Goal: Task Accomplishment & Management: Complete application form

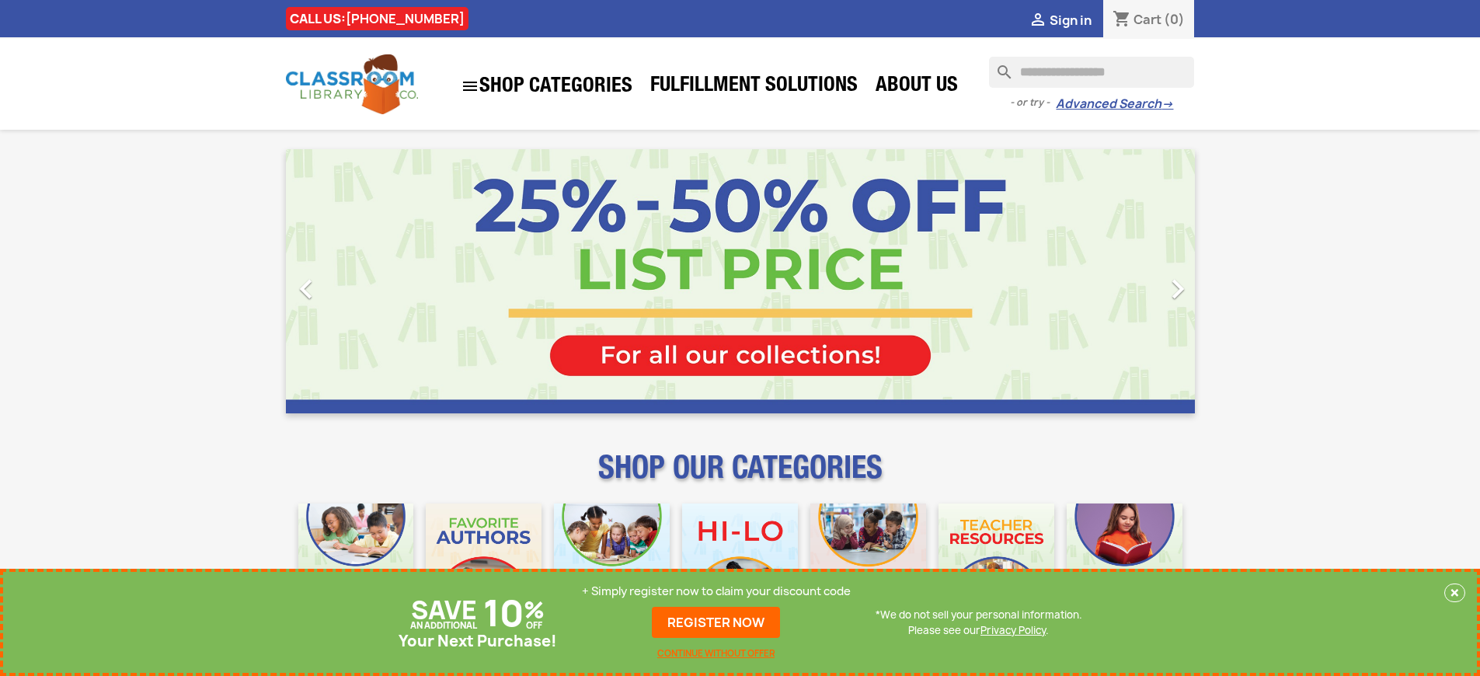
click at [716, 591] on p "+ Simply register now to claim your discount code" at bounding box center [716, 591] width 269 height 16
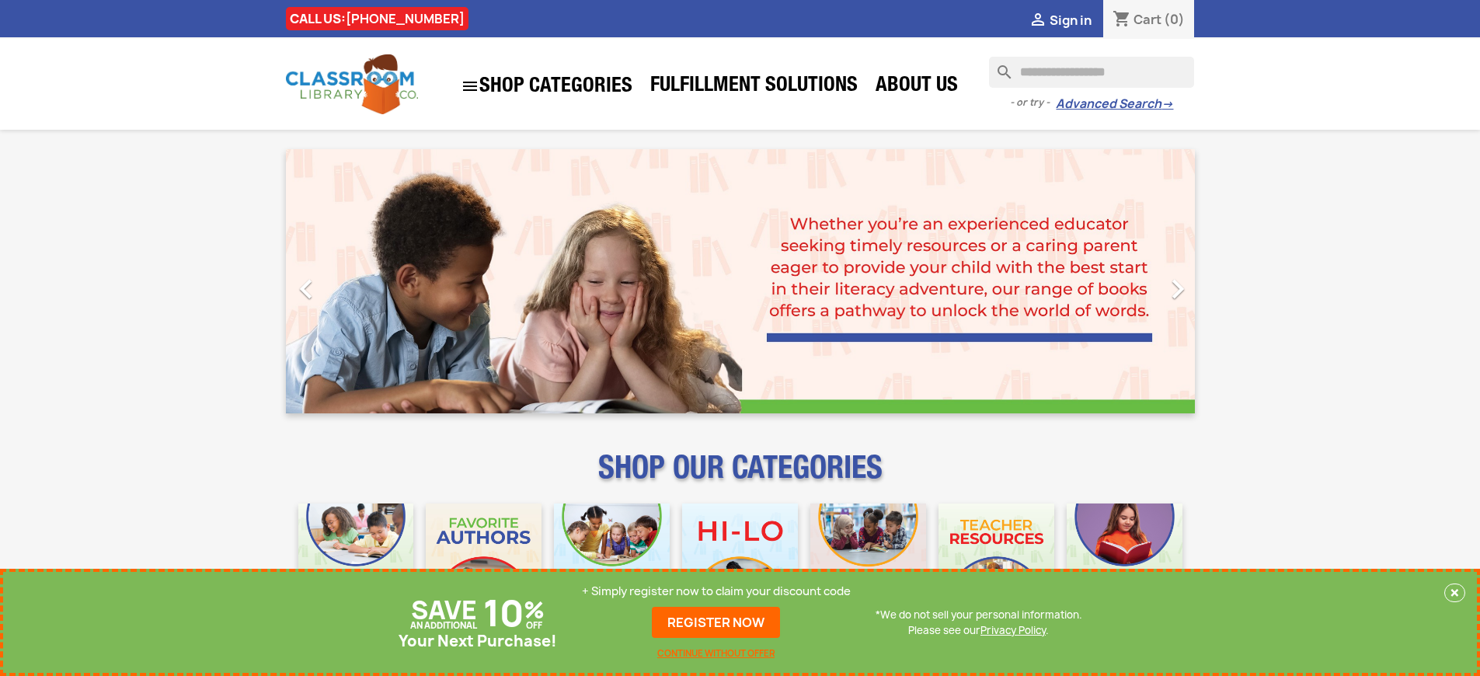
click at [716, 591] on p "+ Simply register now to claim your discount code" at bounding box center [716, 591] width 269 height 16
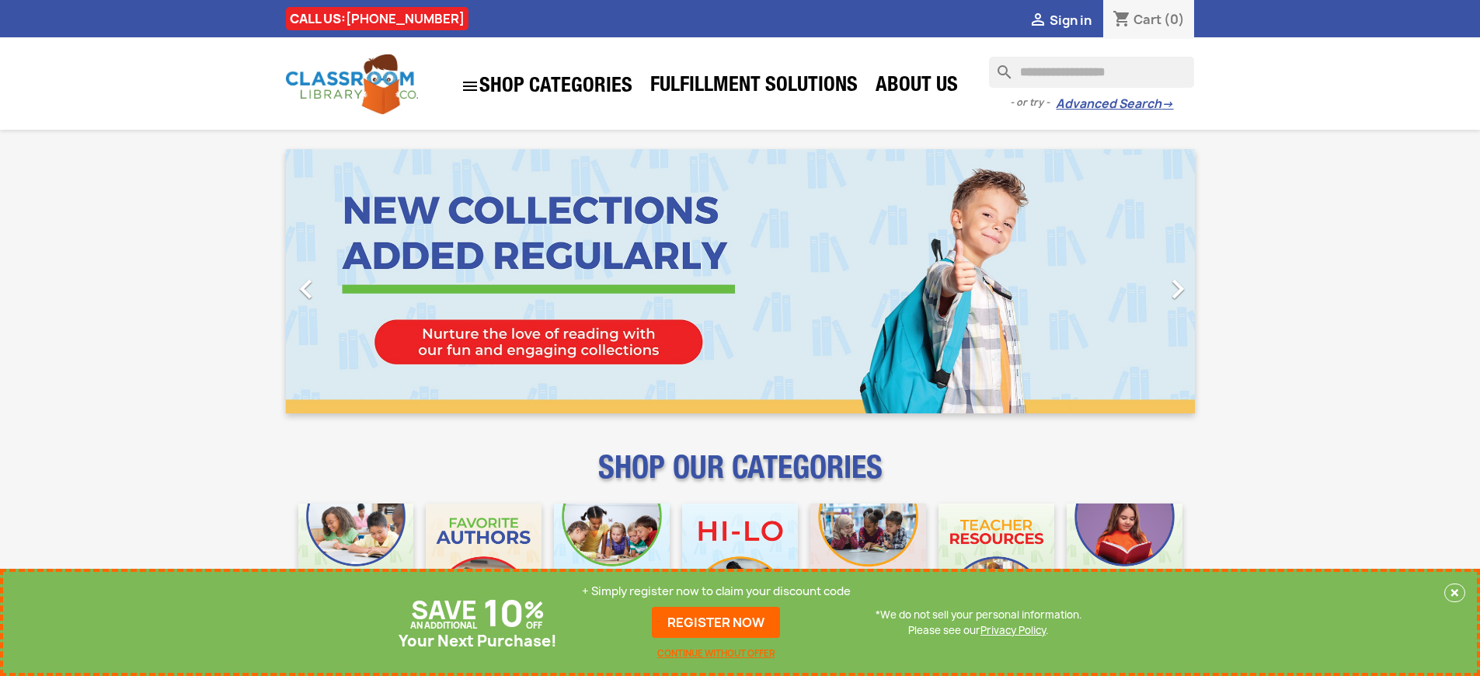
click at [716, 591] on p "+ Simply register now to claim your discount code" at bounding box center [716, 591] width 269 height 16
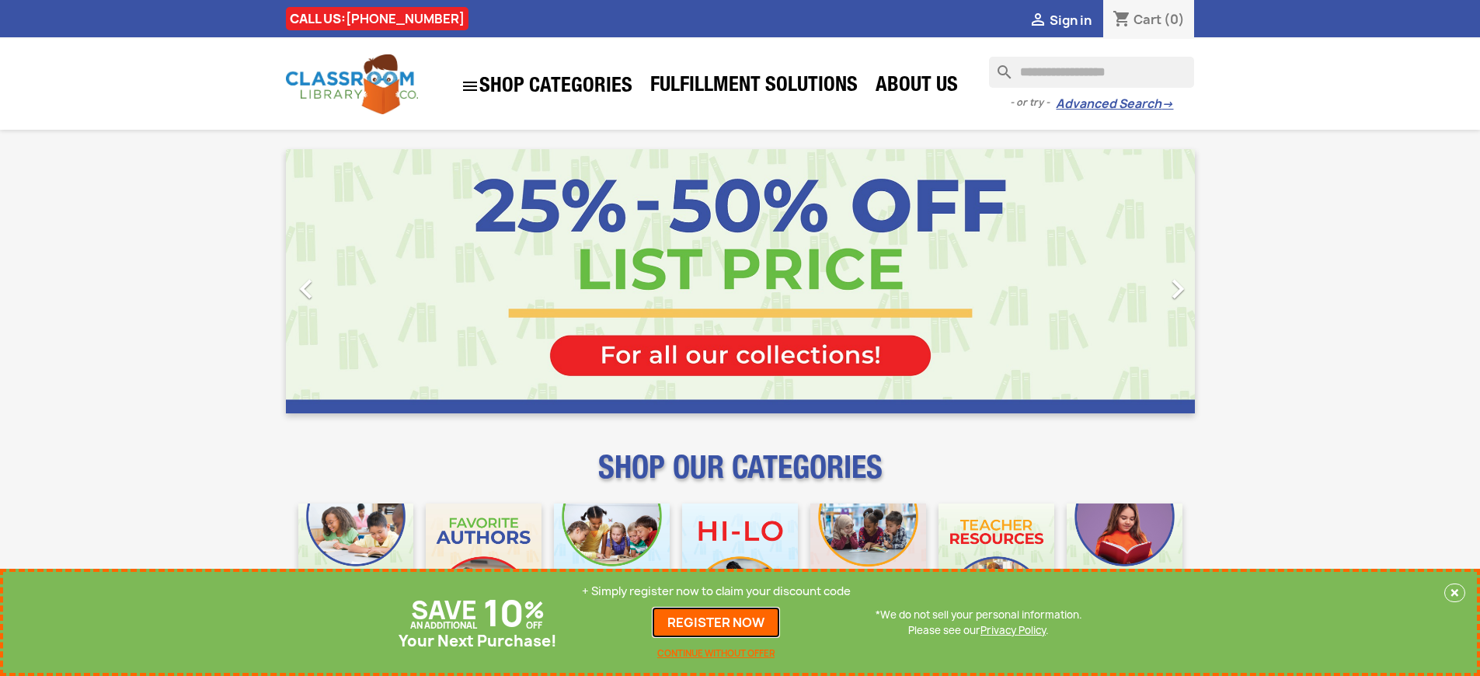
click at [716, 622] on link "REGISTER NOW" at bounding box center [716, 622] width 128 height 31
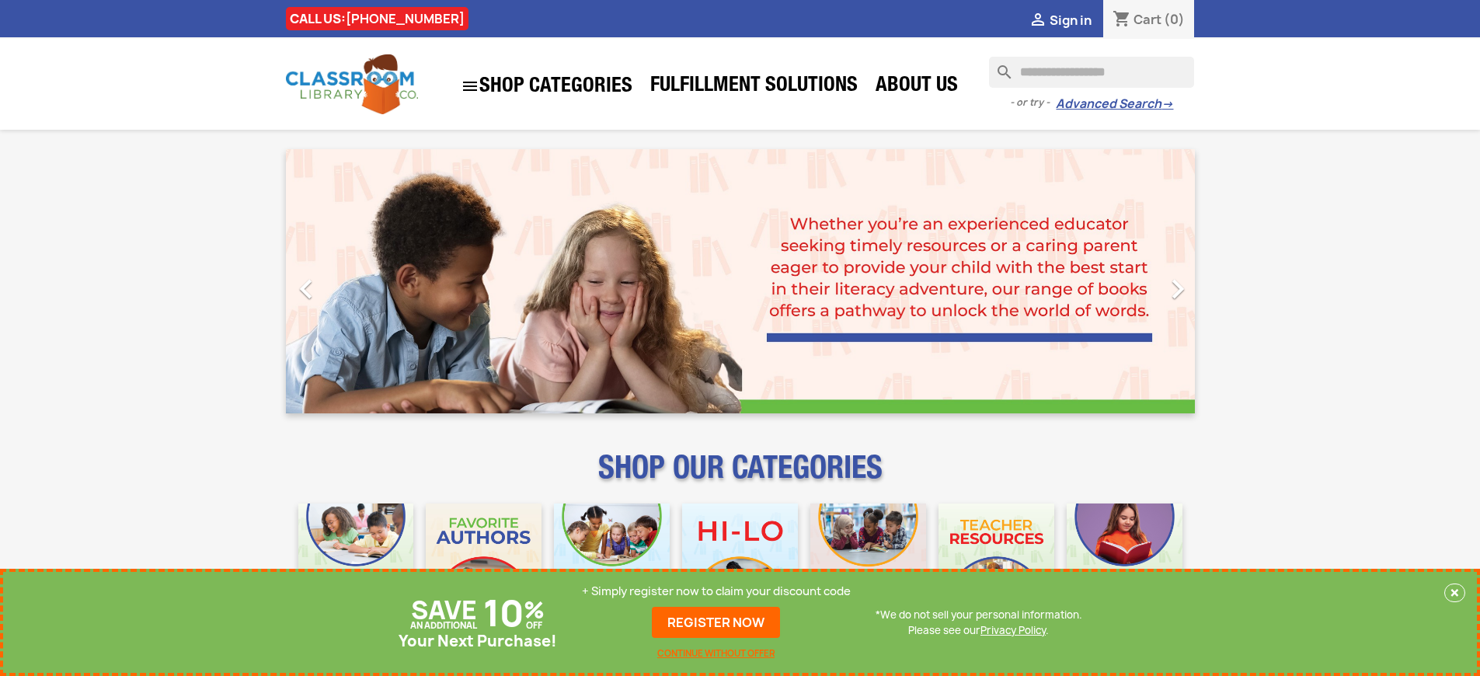
click at [716, 591] on p "+ Simply register now to claim your discount code" at bounding box center [716, 591] width 269 height 16
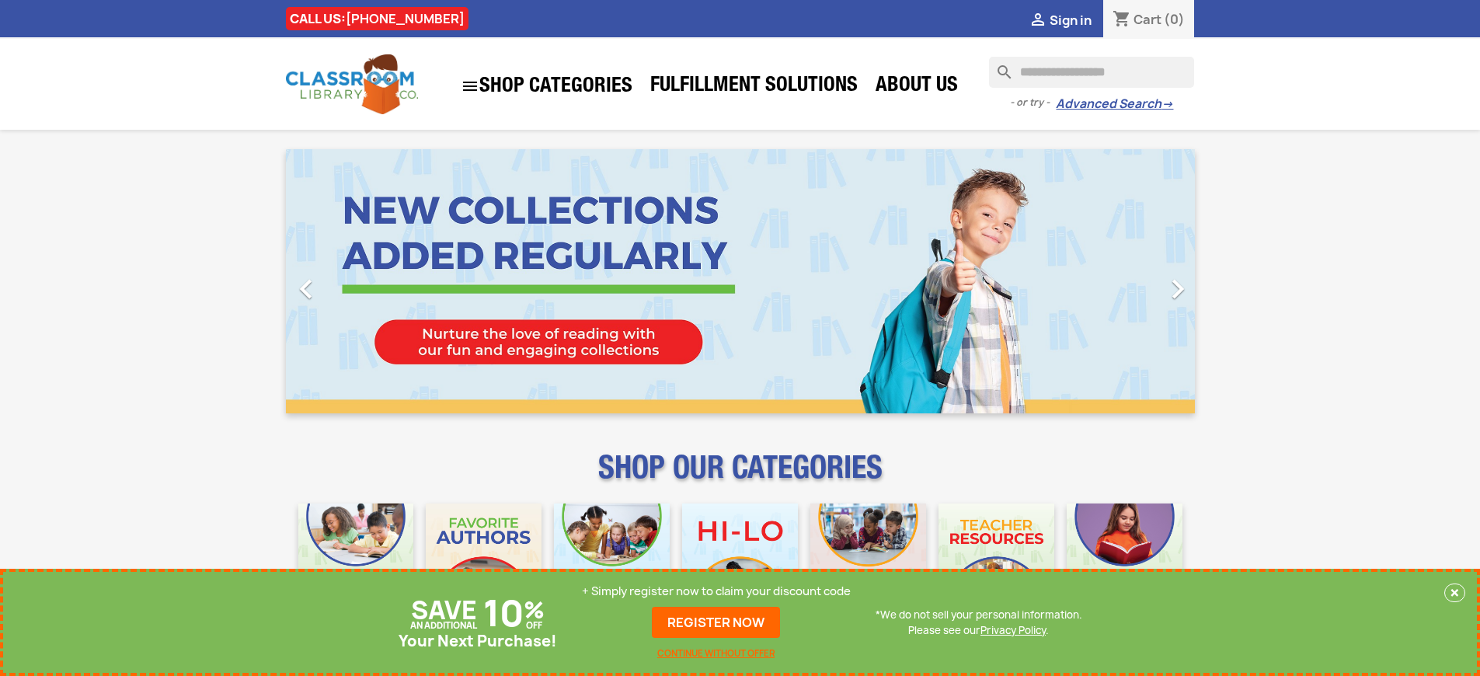
click at [716, 591] on p "+ Simply register now to claim your discount code" at bounding box center [716, 591] width 269 height 16
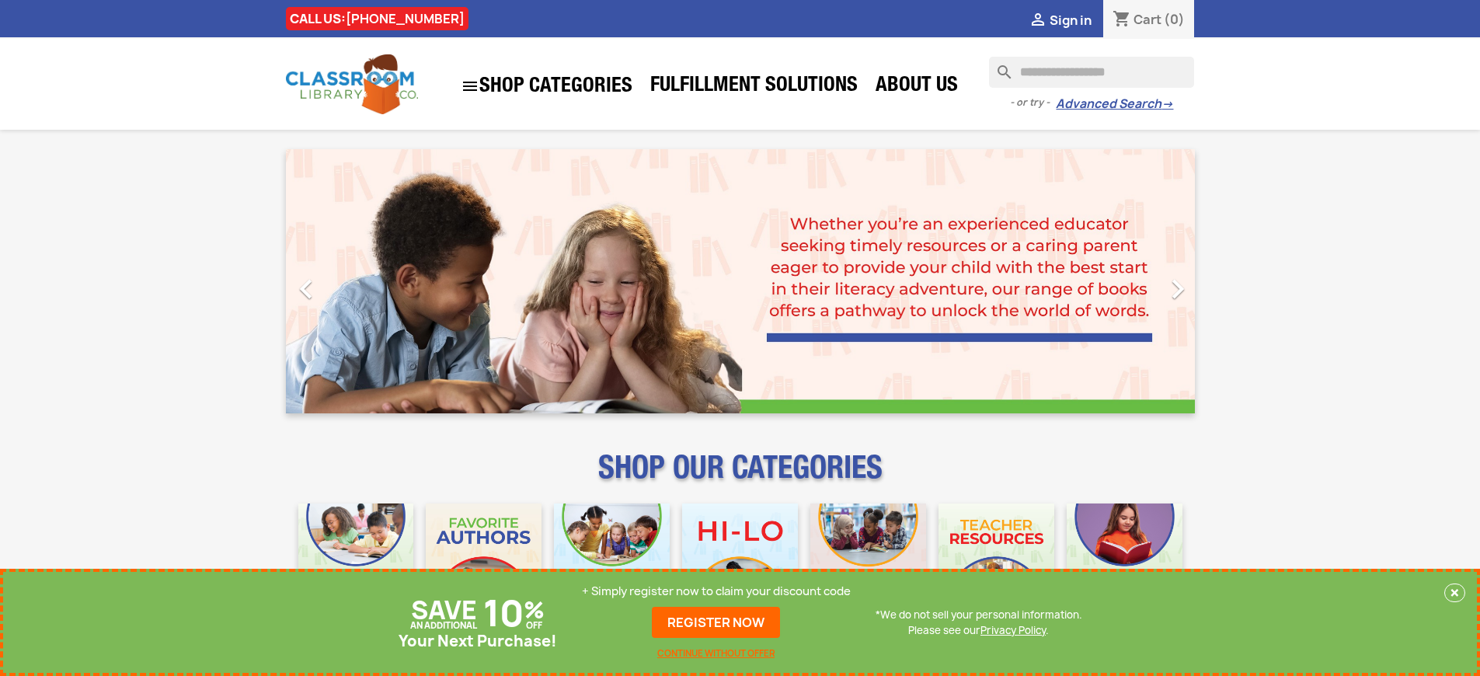
click at [716, 591] on p "+ Simply register now to claim your discount code" at bounding box center [716, 591] width 269 height 16
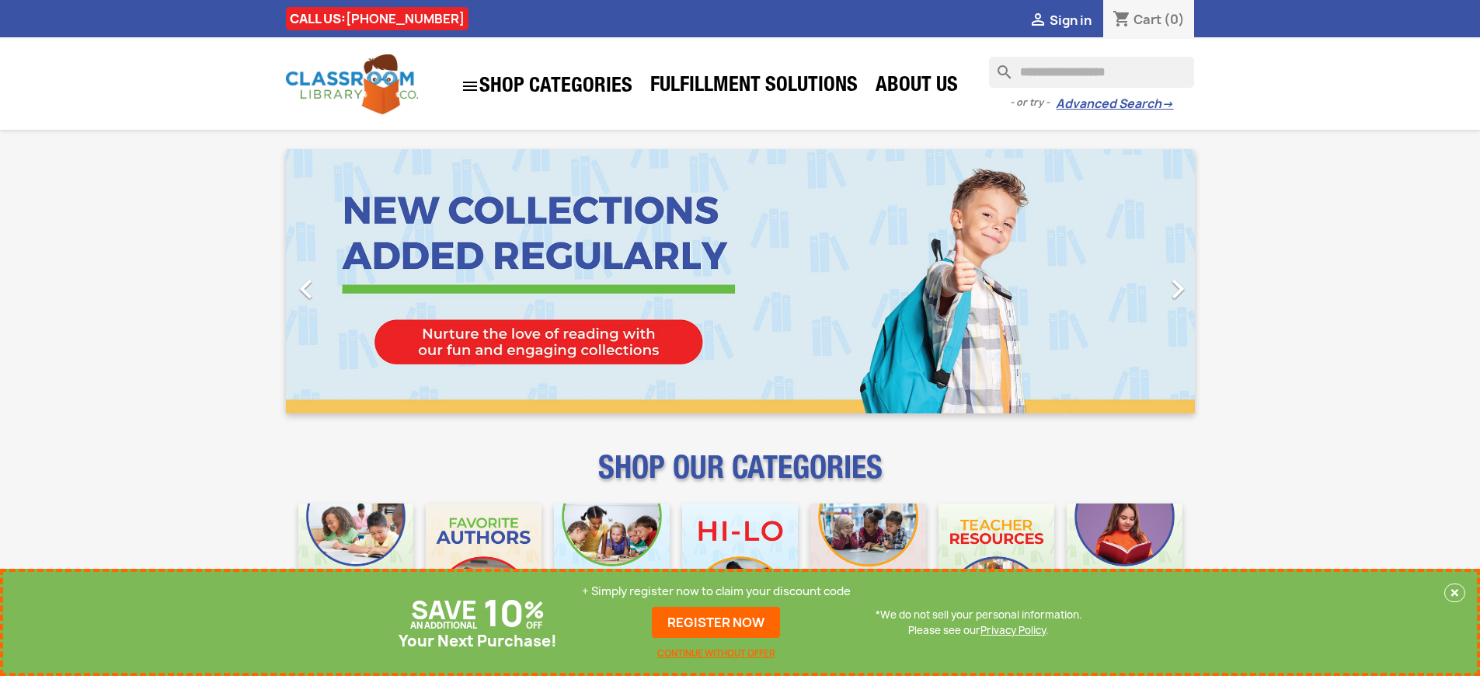
click at [716, 591] on p "+ Simply register now to claim your discount code" at bounding box center [716, 591] width 269 height 16
click at [716, 622] on link "REGISTER NOW" at bounding box center [716, 622] width 128 height 31
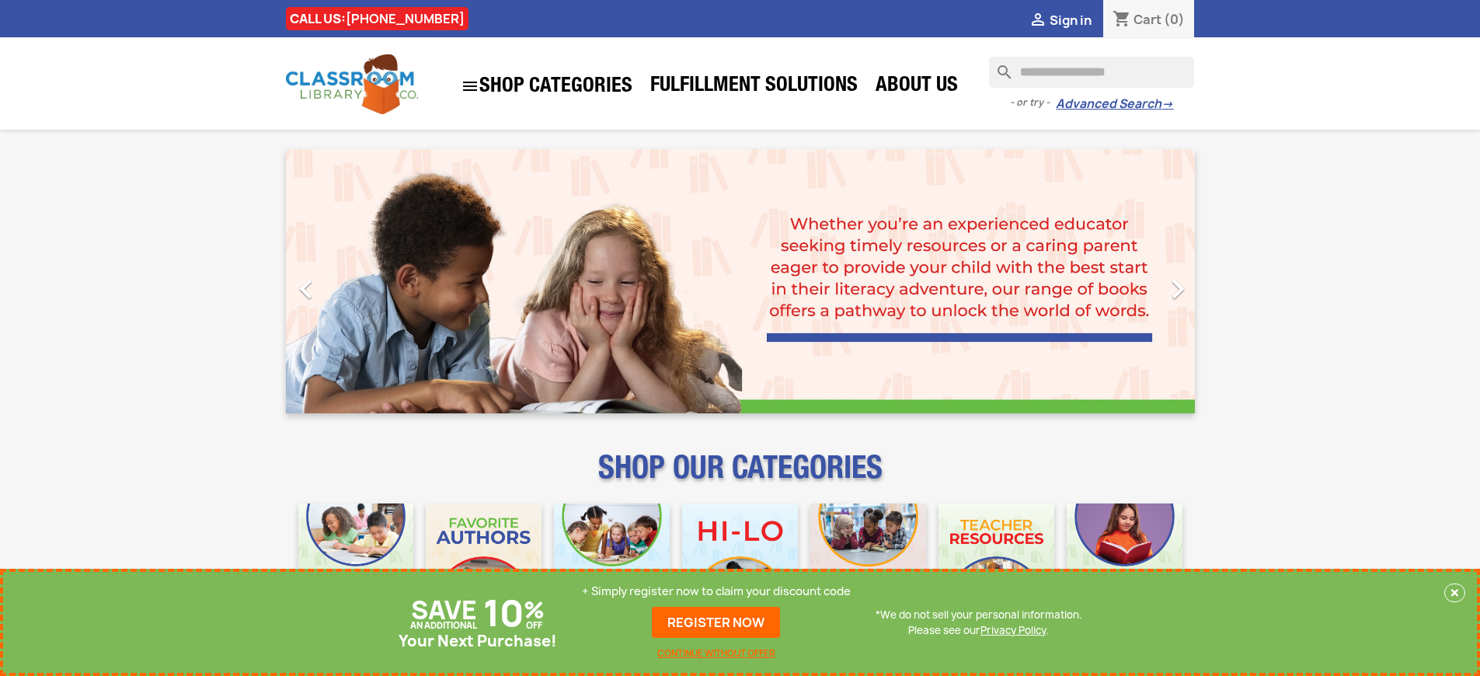
click at [716, 591] on p "+ Simply register now to claim your discount code" at bounding box center [716, 591] width 269 height 16
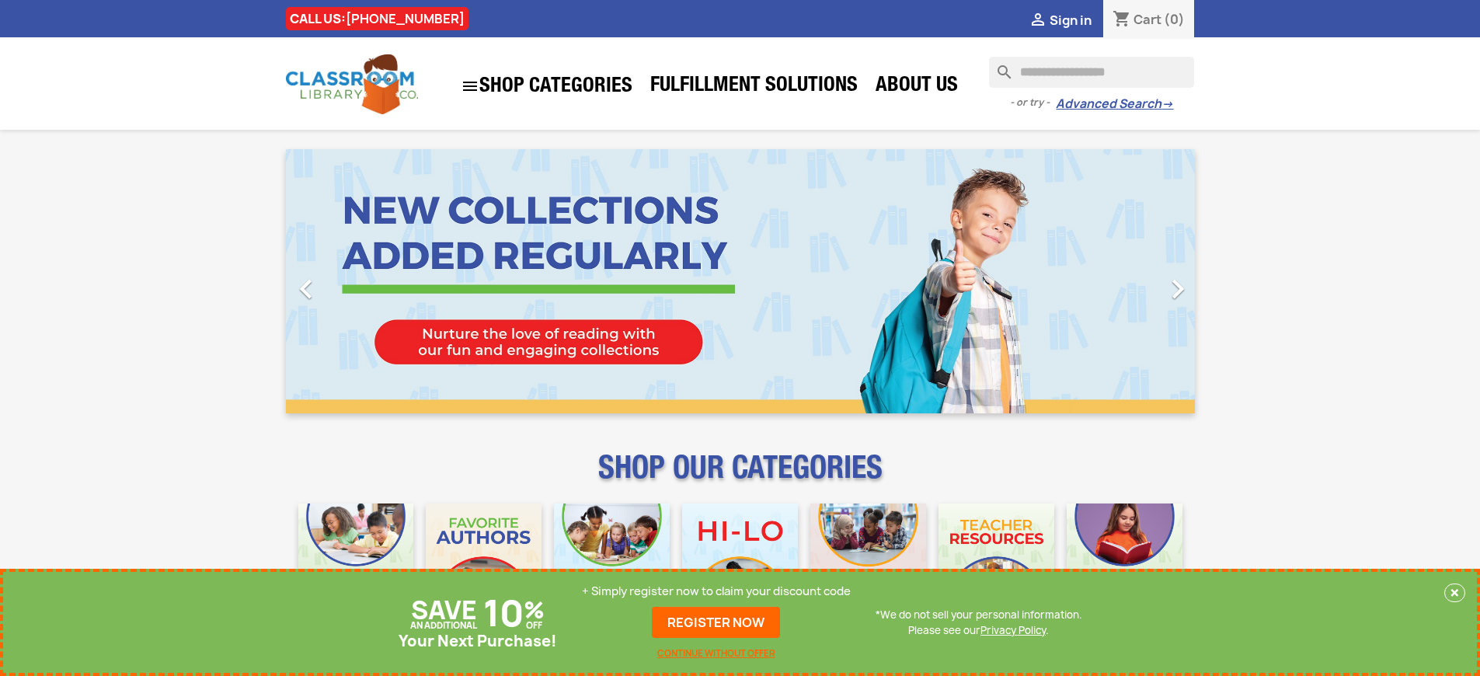
click at [716, 591] on p "+ Simply register now to claim your discount code" at bounding box center [716, 591] width 269 height 16
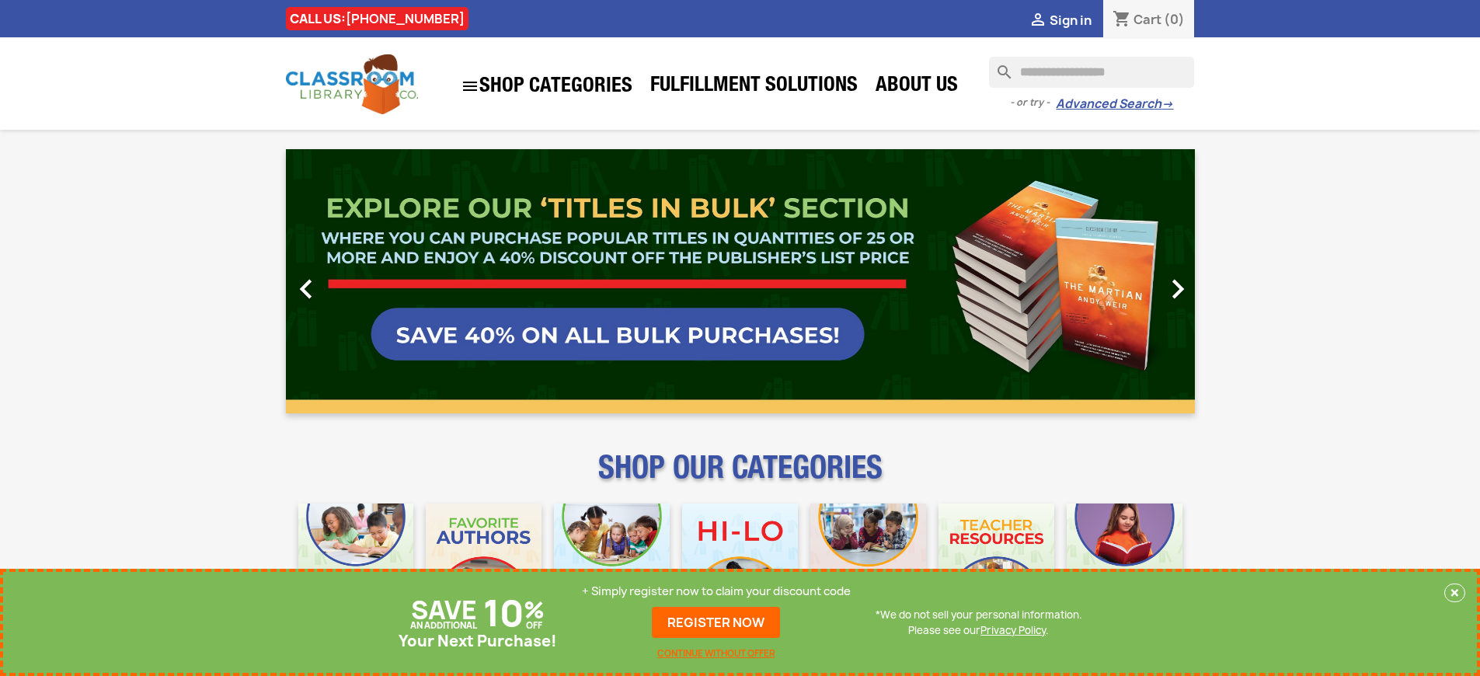
click at [716, 622] on link "REGISTER NOW" at bounding box center [716, 622] width 128 height 31
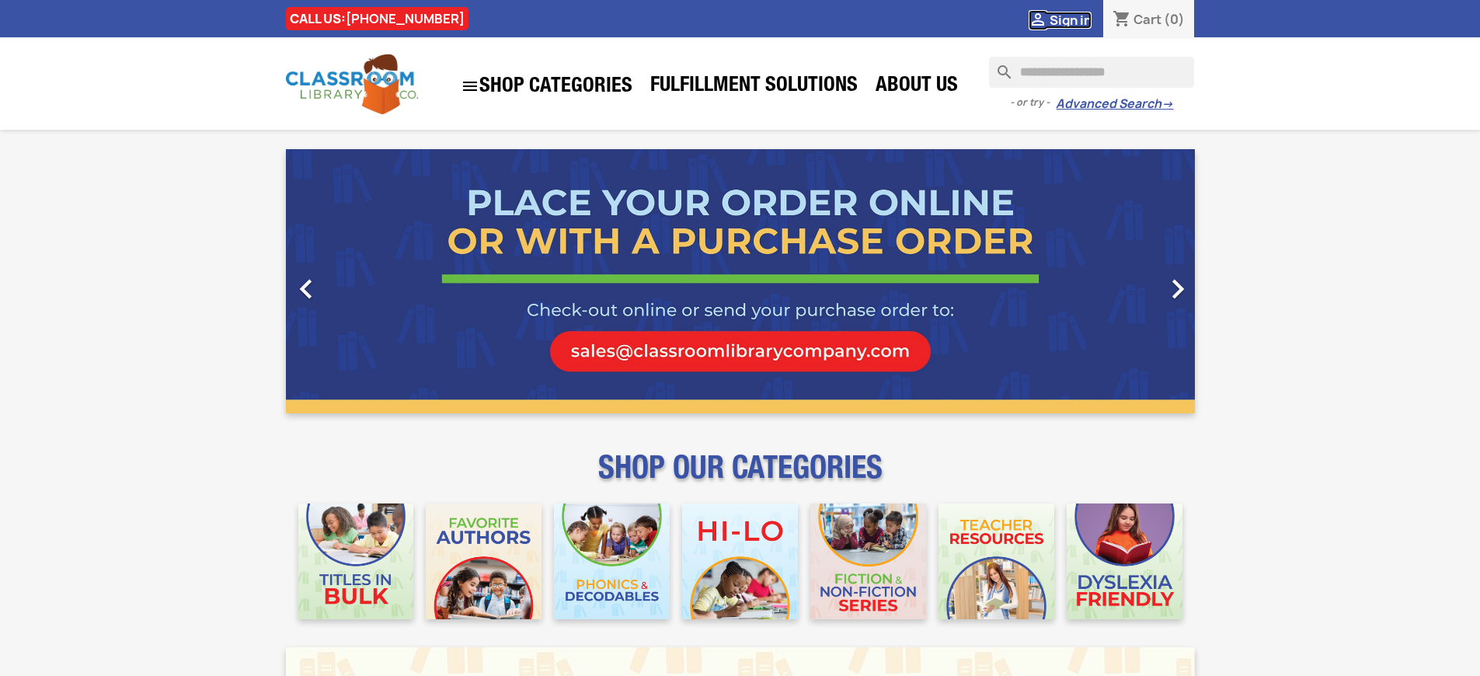
click at [1070, 19] on span "Sign in" at bounding box center [1071, 20] width 42 height 17
